Goal: Find specific page/section: Find specific page/section

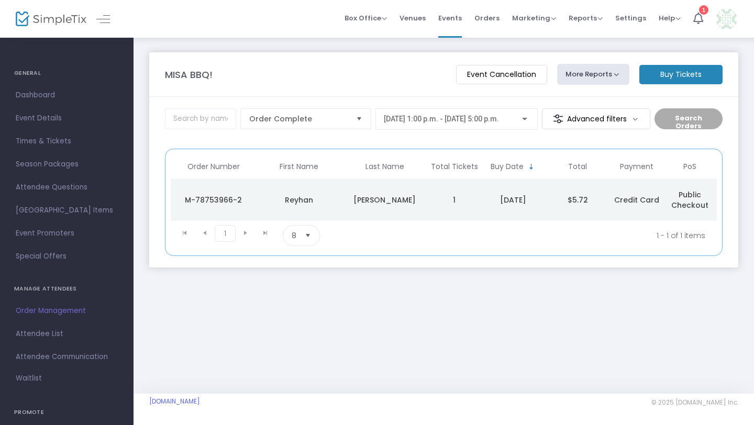
click at [489, 314] on div "MISA BBQ! Event Cancellation More Reports Export Sales Report Export Order List…" at bounding box center [443, 215] width 620 height 357
